Goal: Navigation & Orientation: Understand site structure

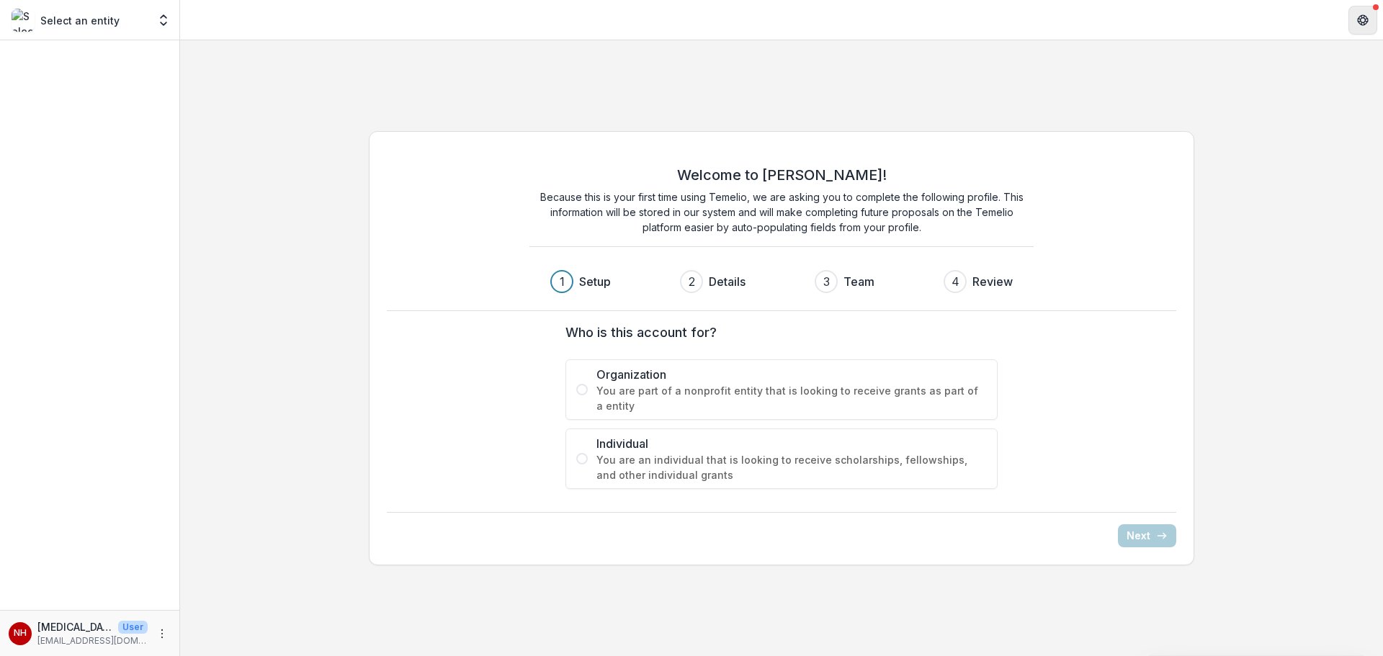
click at [1360, 11] on button "Get Help" at bounding box center [1363, 20] width 29 height 29
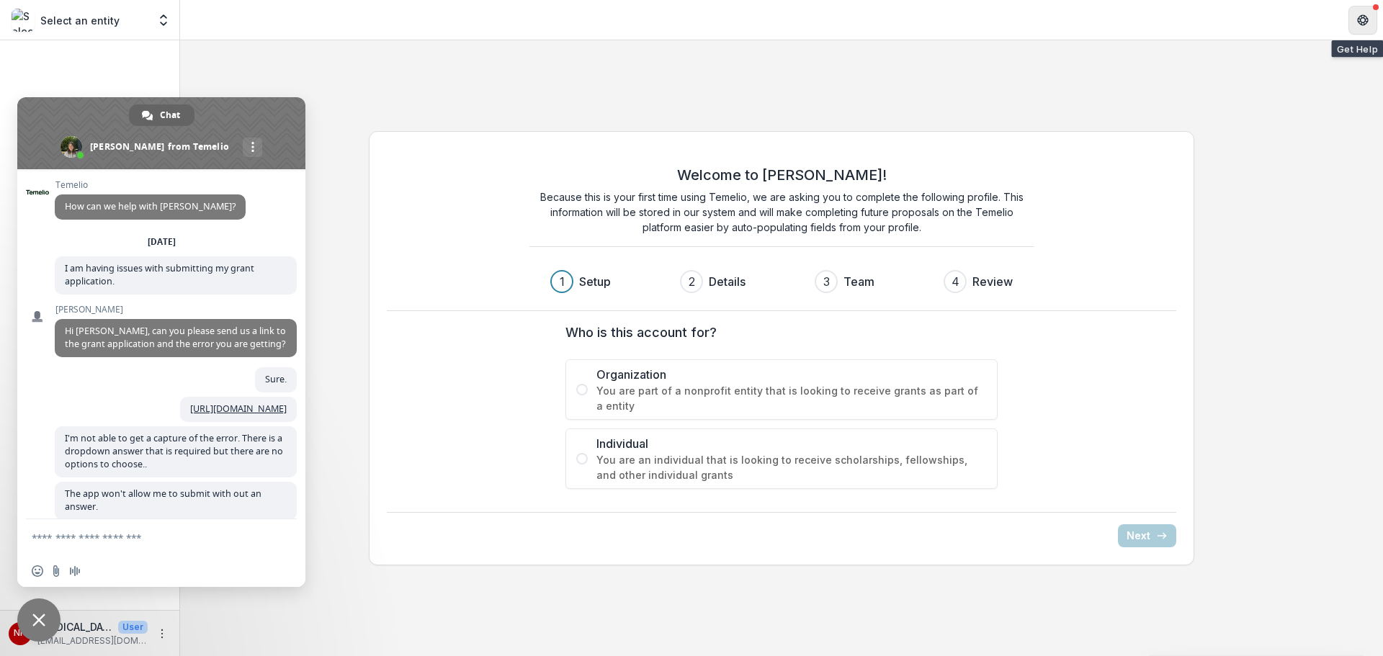
scroll to position [999, 0]
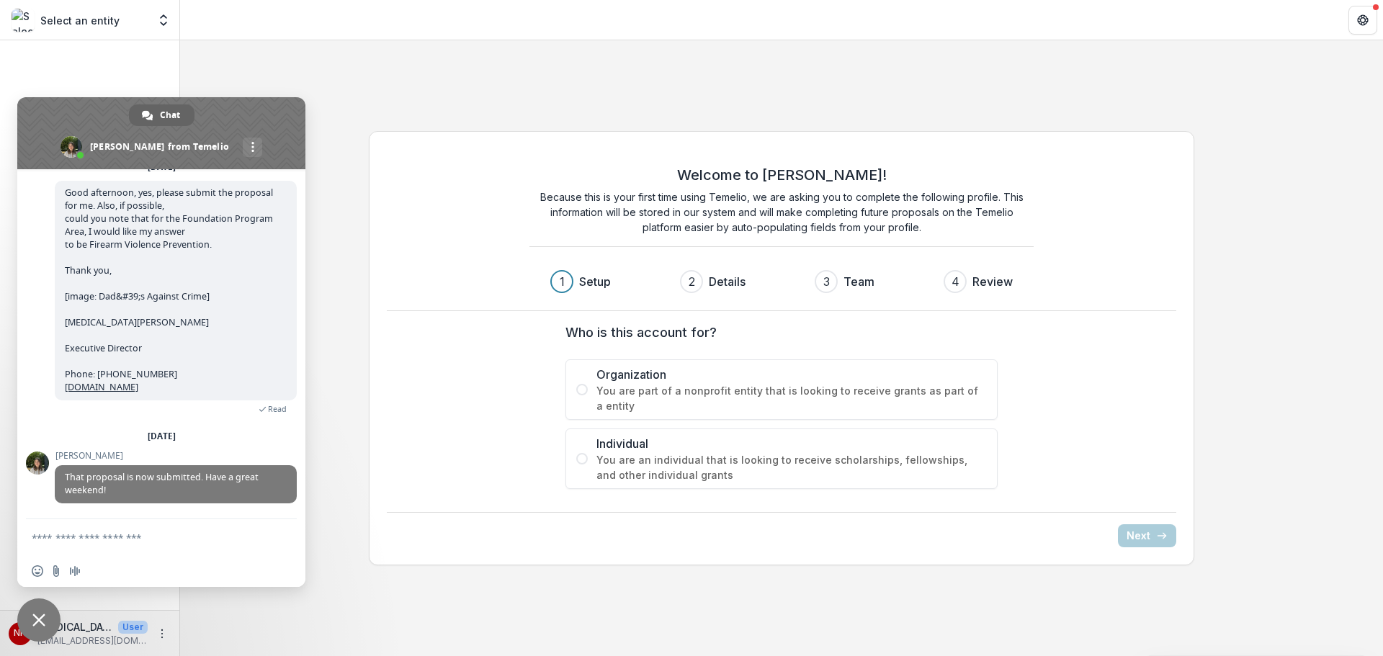
click at [317, 127] on div "Welcome to Temelio! Because this is your first time using Temelio, we are askin…" at bounding box center [781, 349] width 1203 height 458
click at [40, 628] on span "Close chat" at bounding box center [38, 620] width 43 height 43
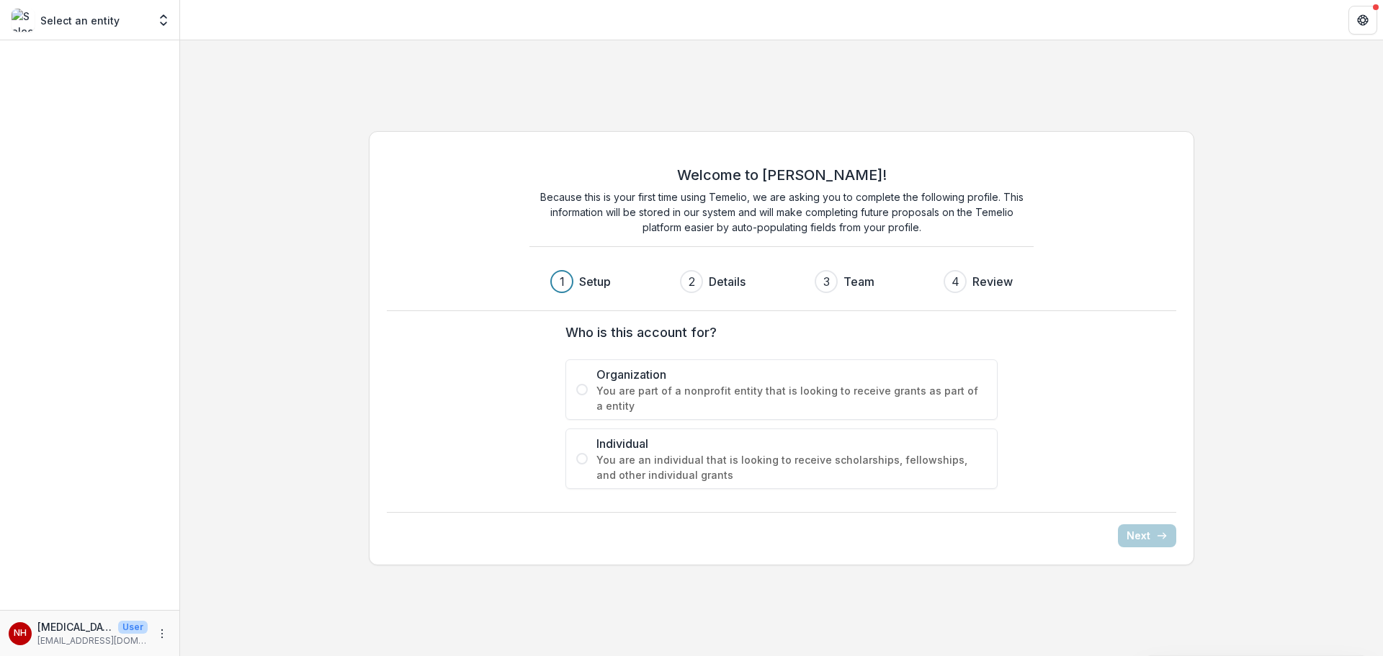
drag, startPoint x: 79, startPoint y: 27, endPoint x: 112, endPoint y: 23, distance: 33.3
click at [84, 24] on p "Select an entity" at bounding box center [79, 20] width 79 height 15
click at [159, 22] on icon "Open entity switcher" at bounding box center [163, 20] width 14 height 14
click at [66, 27] on p "Select an entity" at bounding box center [79, 20] width 79 height 15
